Goal: Task Accomplishment & Management: Use online tool/utility

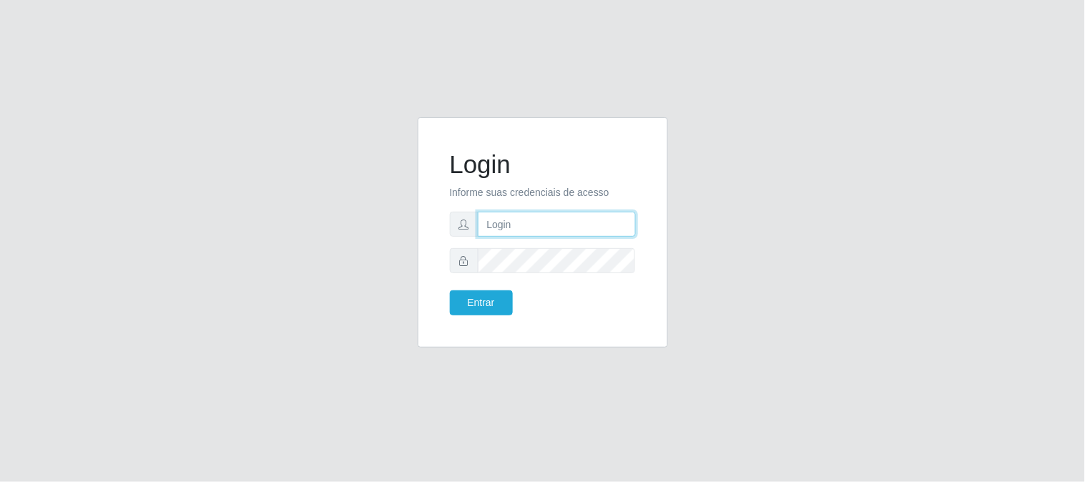
click at [511, 228] on input "text" at bounding box center [557, 224] width 158 height 25
type input "[EMAIL_ADDRESS][DOMAIN_NAME]"
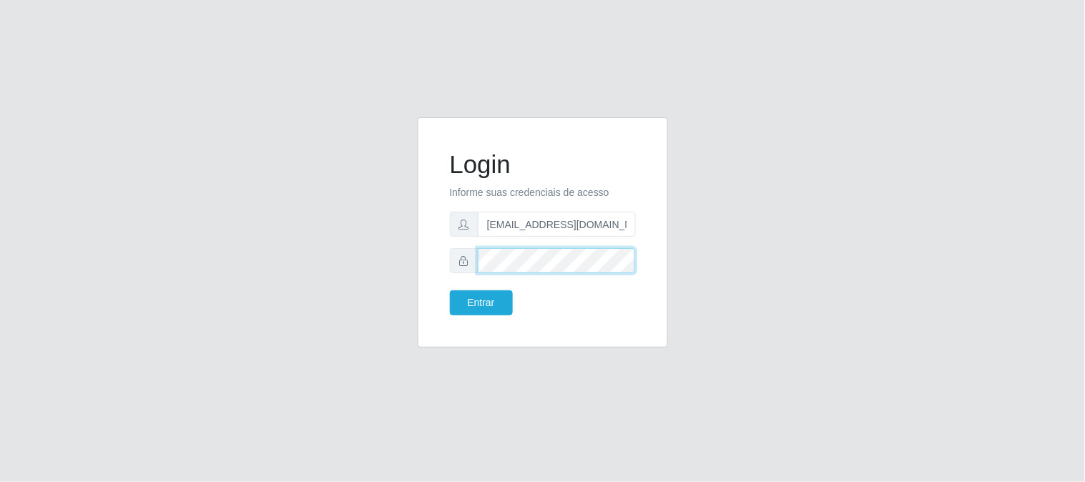
click at [450, 290] on button "Entrar" at bounding box center [481, 302] width 63 height 25
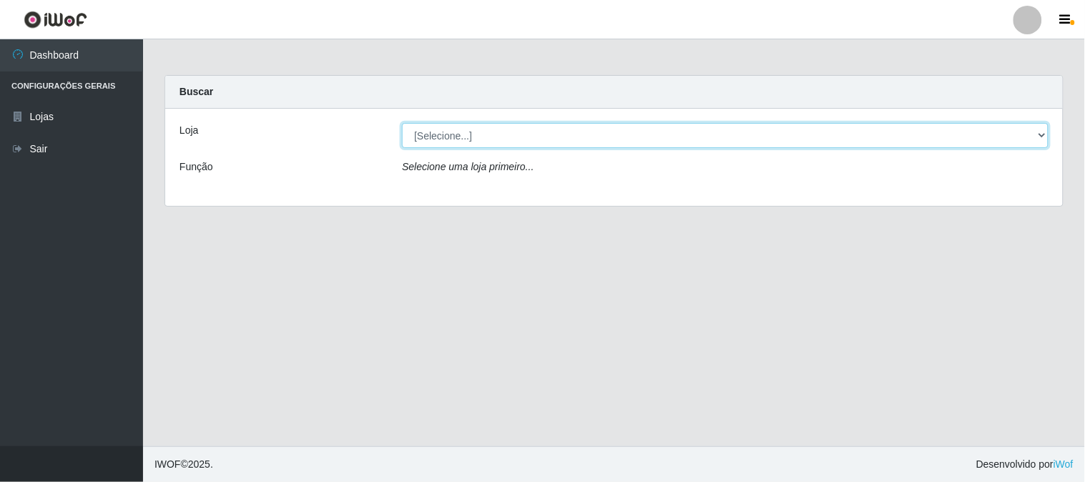
click at [1048, 137] on select "[Selecione...] Queiroz Atacadão - [GEOGRAPHIC_DATA]" at bounding box center [725, 135] width 647 height 25
select select "464"
click at [402, 123] on select "[Selecione...] Queiroz Atacadão - [GEOGRAPHIC_DATA]" at bounding box center [725, 135] width 647 height 25
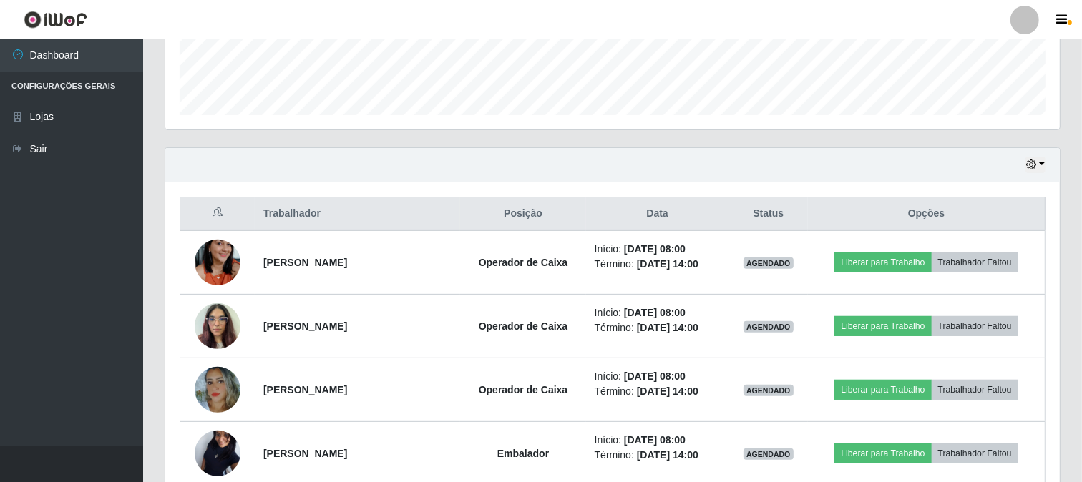
scroll to position [397, 0]
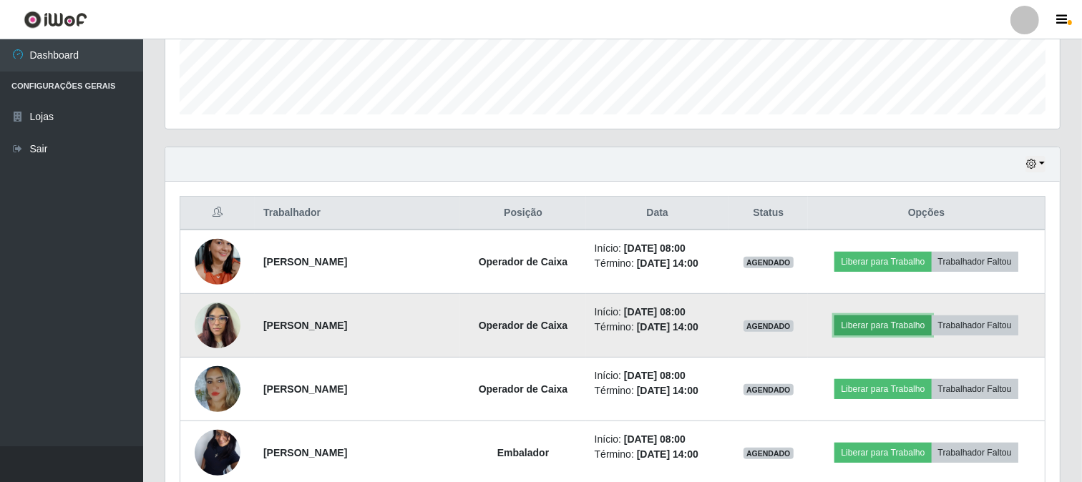
click at [879, 327] on button "Liberar para Trabalho" at bounding box center [882, 326] width 97 height 20
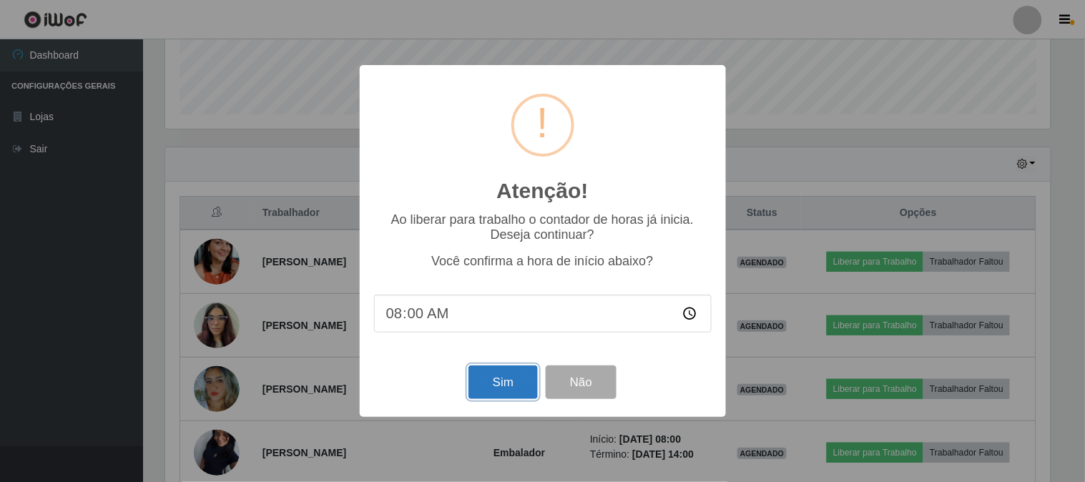
click at [525, 385] on button "Sim" at bounding box center [503, 383] width 69 height 34
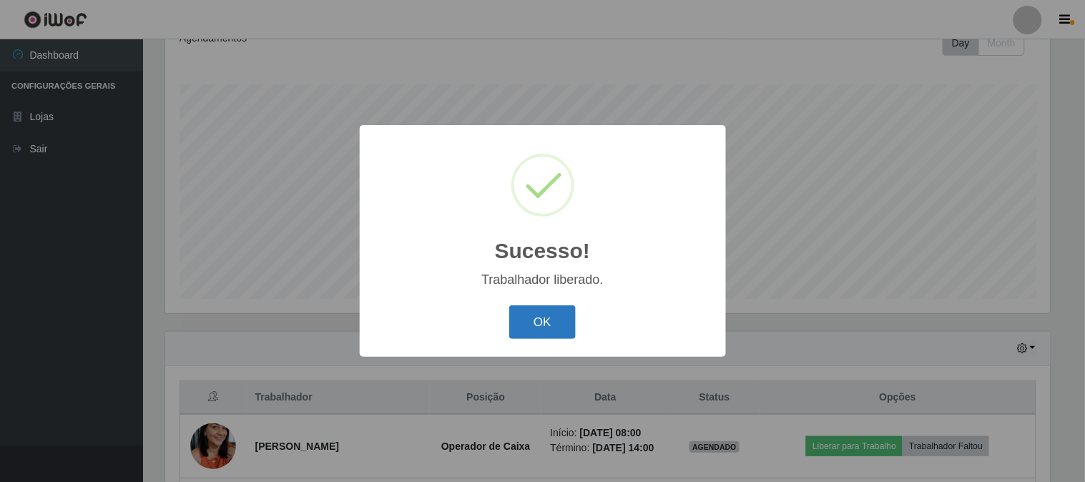
click at [538, 324] on button "OK" at bounding box center [542, 323] width 67 height 34
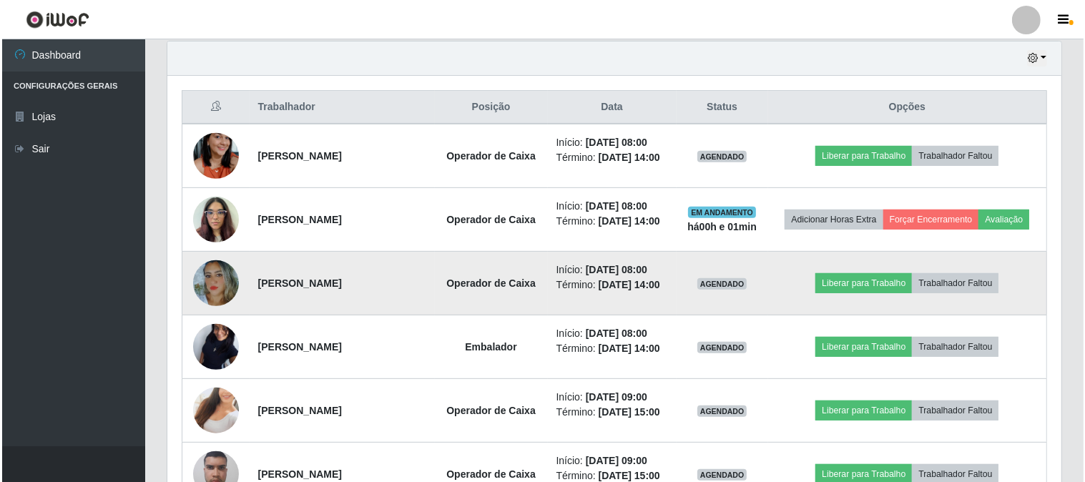
scroll to position [531, 0]
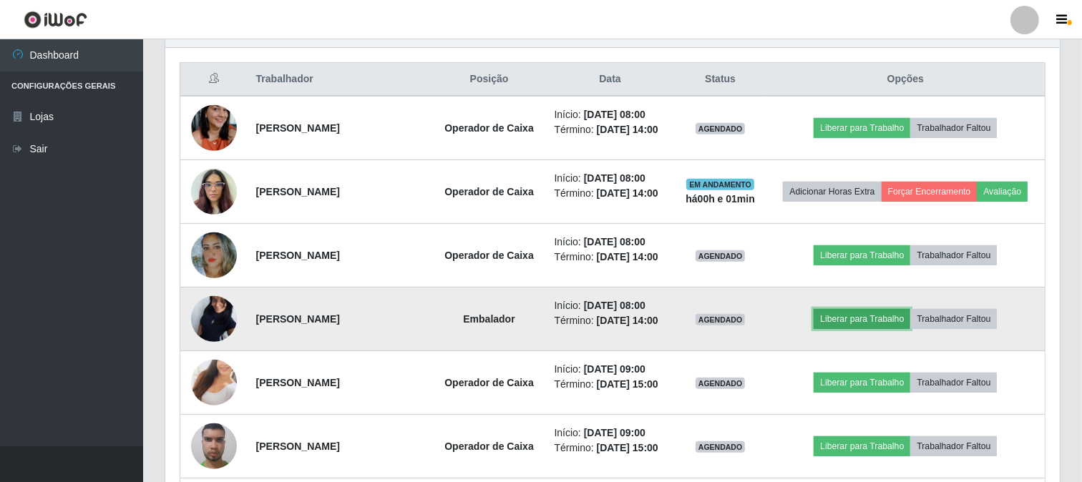
click at [874, 318] on button "Liberar para Trabalho" at bounding box center [862, 319] width 97 height 20
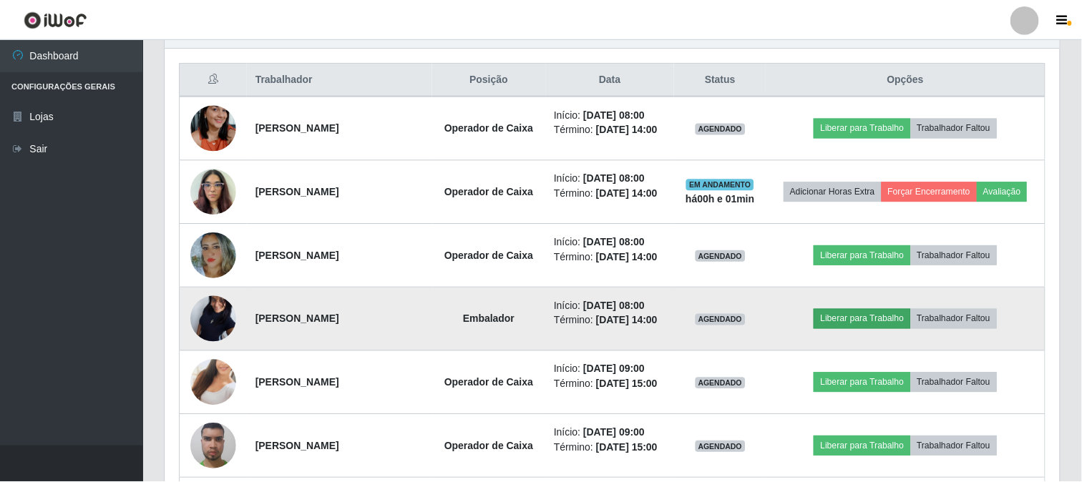
scroll to position [296, 885]
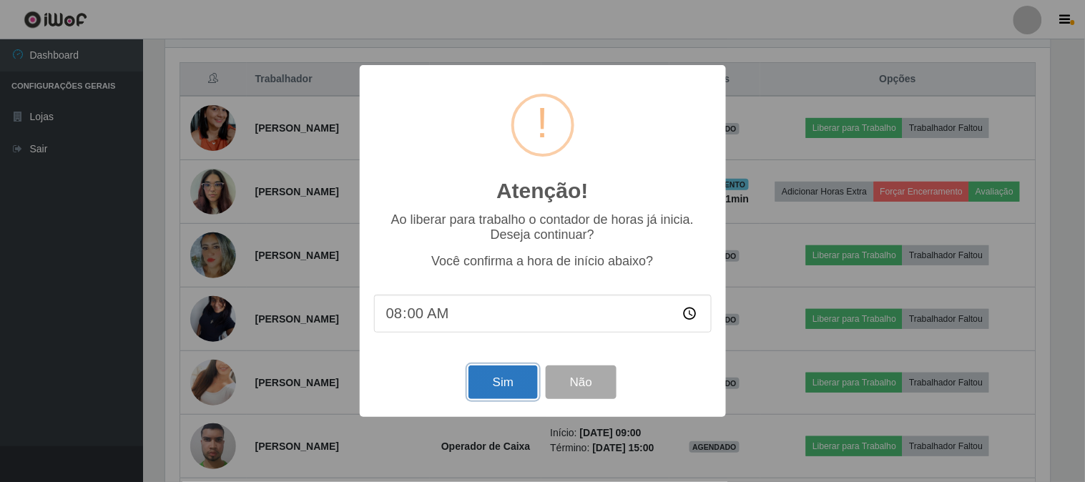
click at [514, 390] on button "Sim" at bounding box center [503, 383] width 69 height 34
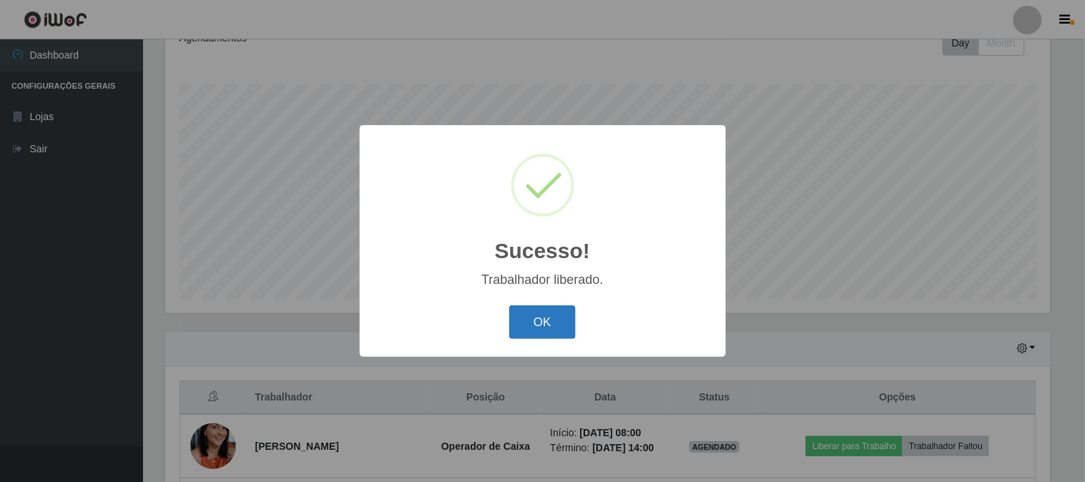
click at [559, 316] on button "OK" at bounding box center [542, 323] width 67 height 34
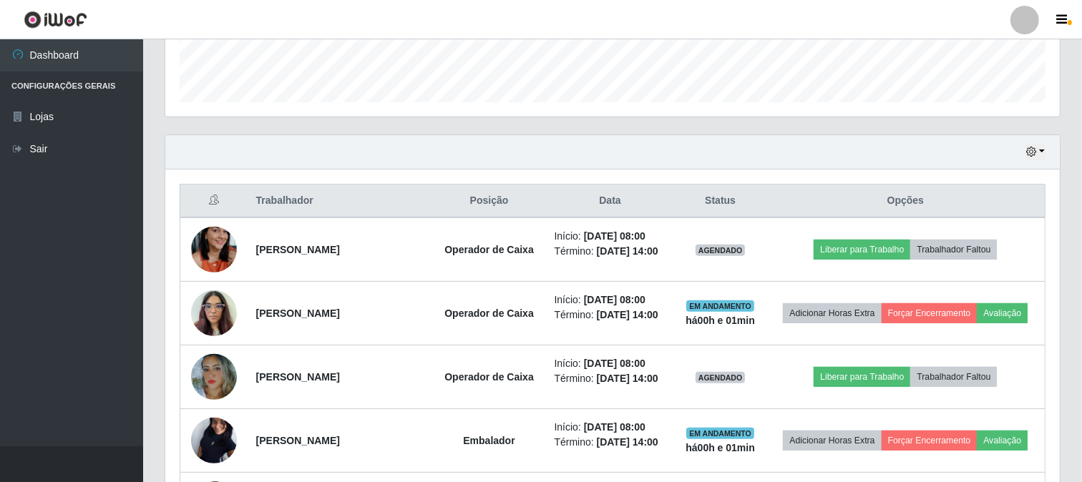
scroll to position [531, 0]
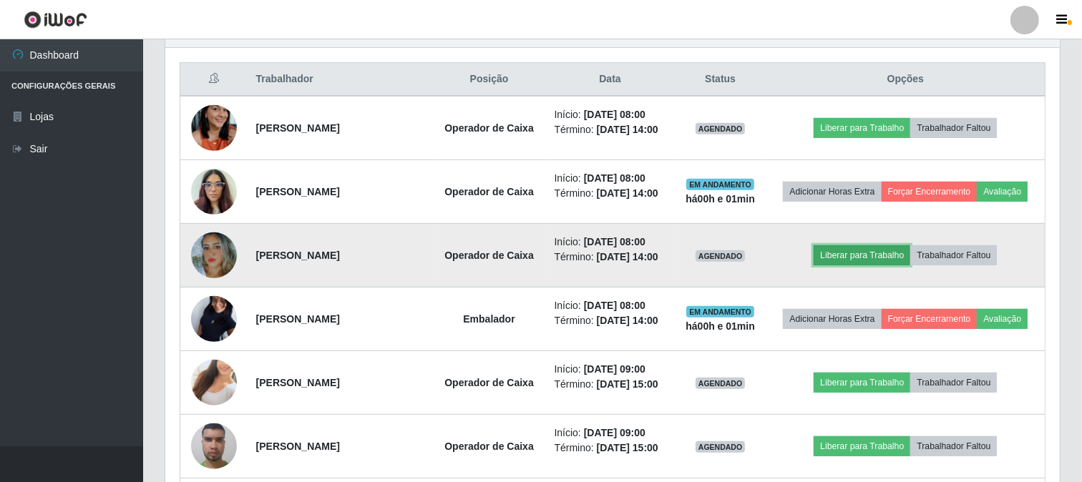
click at [864, 258] on button "Liberar para Trabalho" at bounding box center [862, 255] width 97 height 20
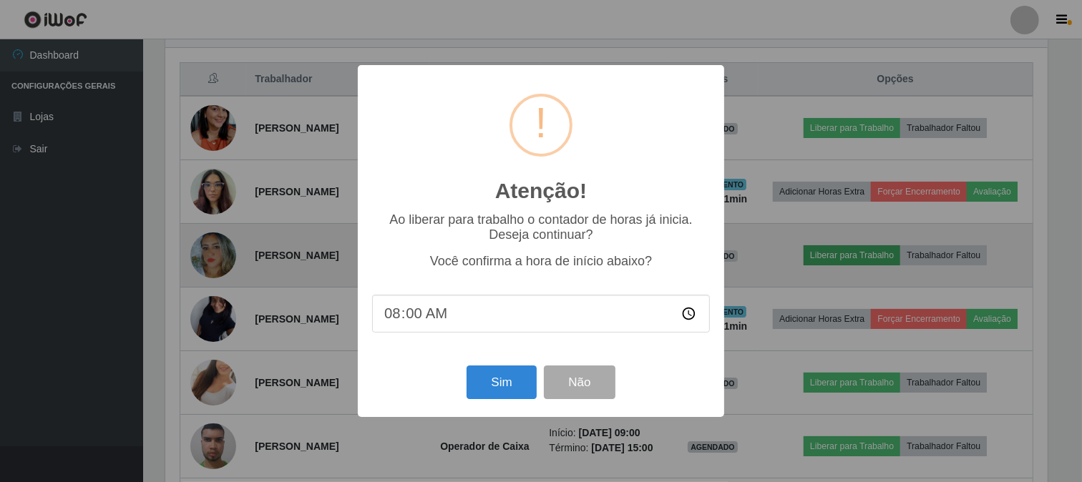
scroll to position [296, 885]
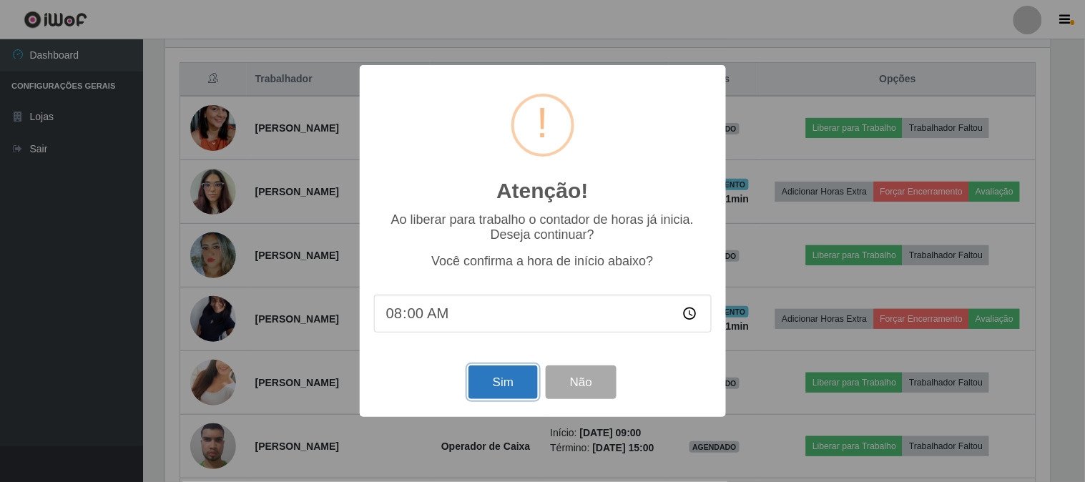
click at [512, 380] on button "Sim" at bounding box center [503, 383] width 69 height 34
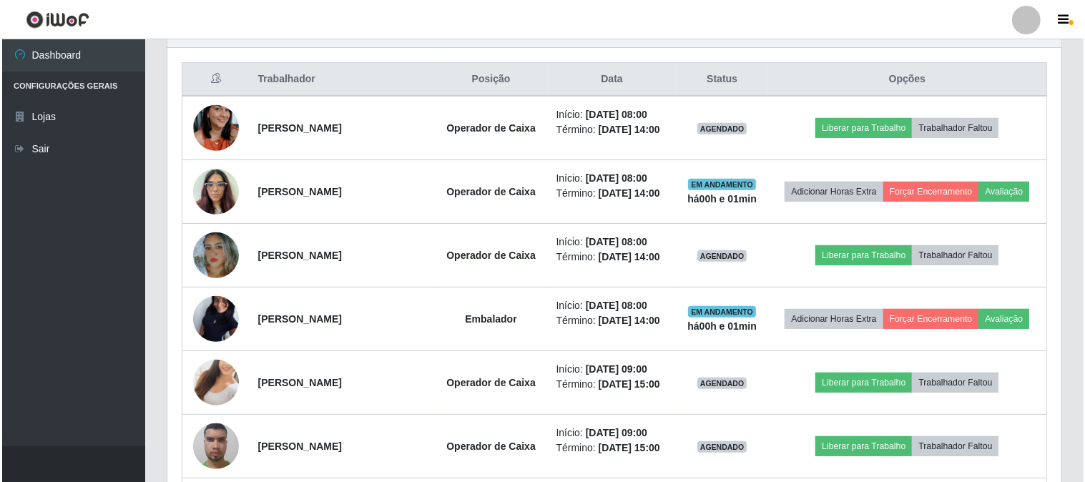
scroll to position [0, 0]
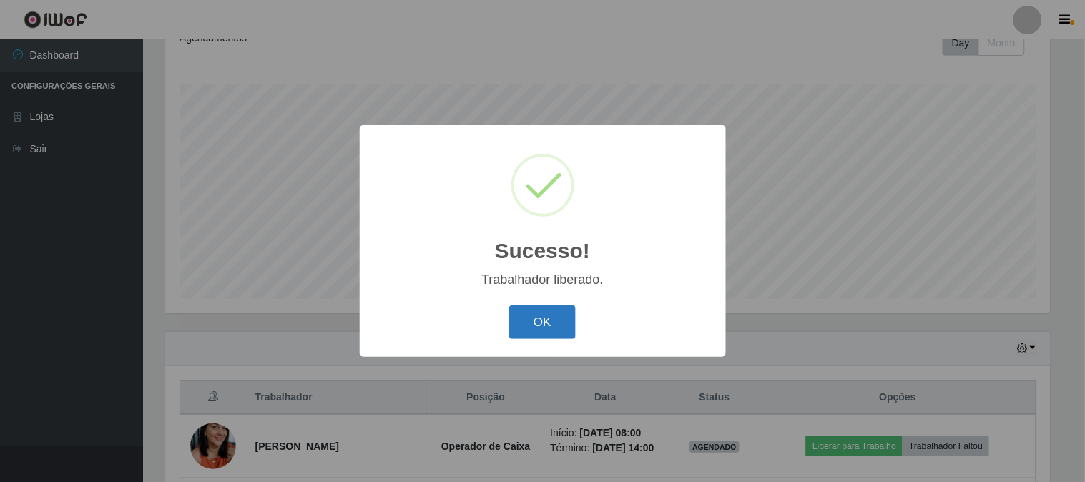
click at [573, 331] on button "OK" at bounding box center [542, 323] width 67 height 34
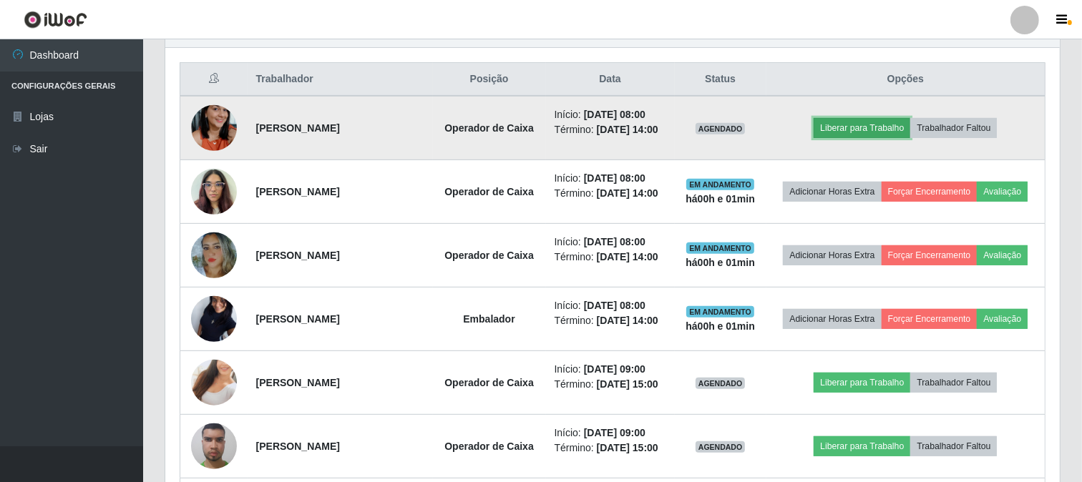
click at [848, 131] on button "Liberar para Trabalho" at bounding box center [862, 128] width 97 height 20
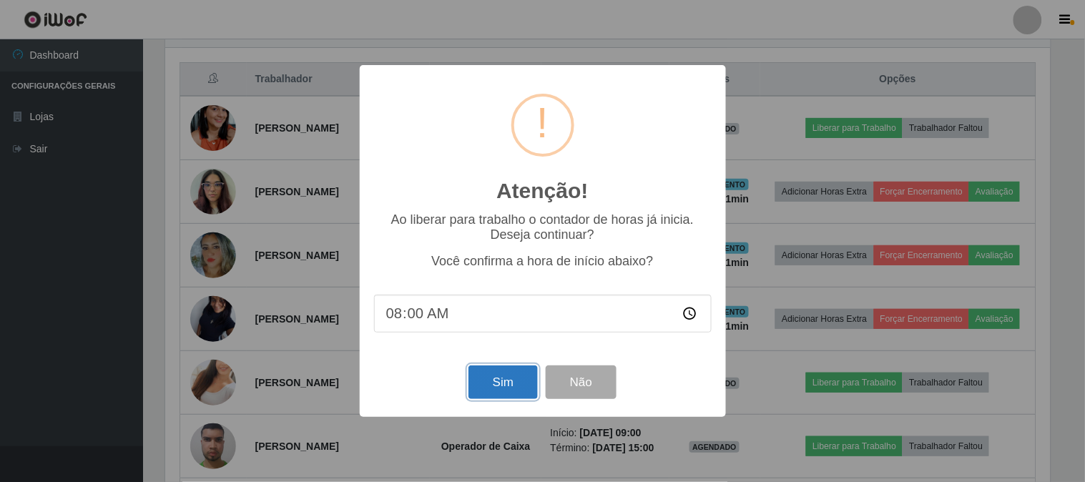
click at [504, 382] on button "Sim" at bounding box center [503, 383] width 69 height 34
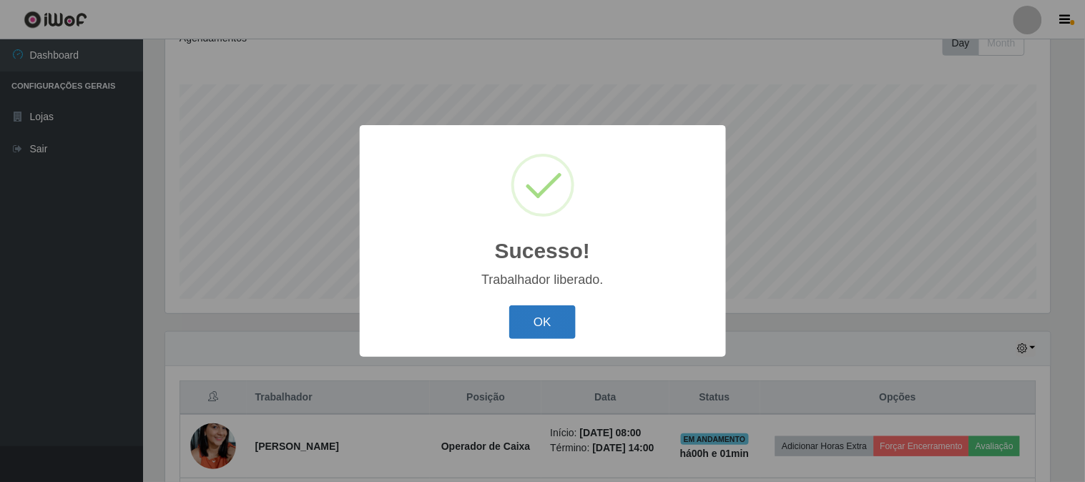
click at [552, 319] on button "OK" at bounding box center [542, 323] width 67 height 34
